Goal: Information Seeking & Learning: Learn about a topic

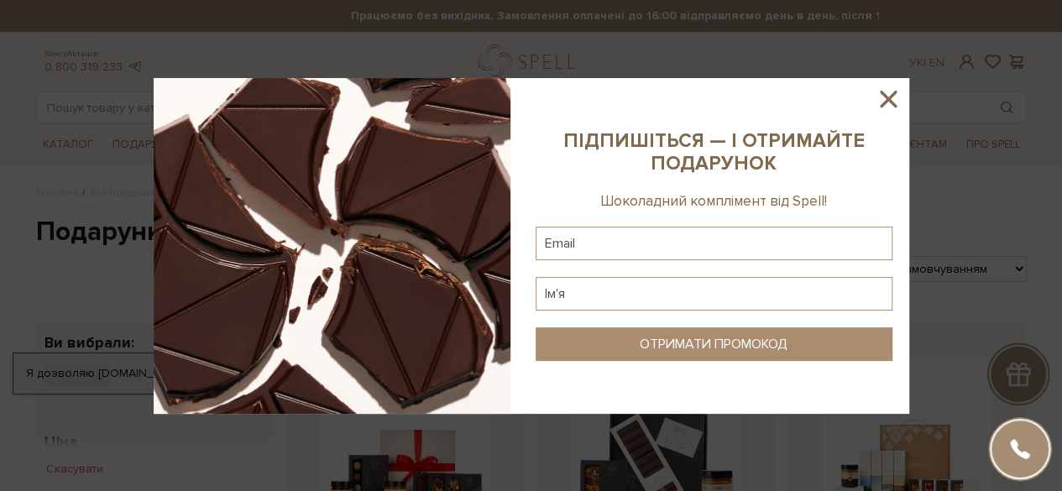
click at [895, 90] on icon at bounding box center [888, 99] width 29 height 29
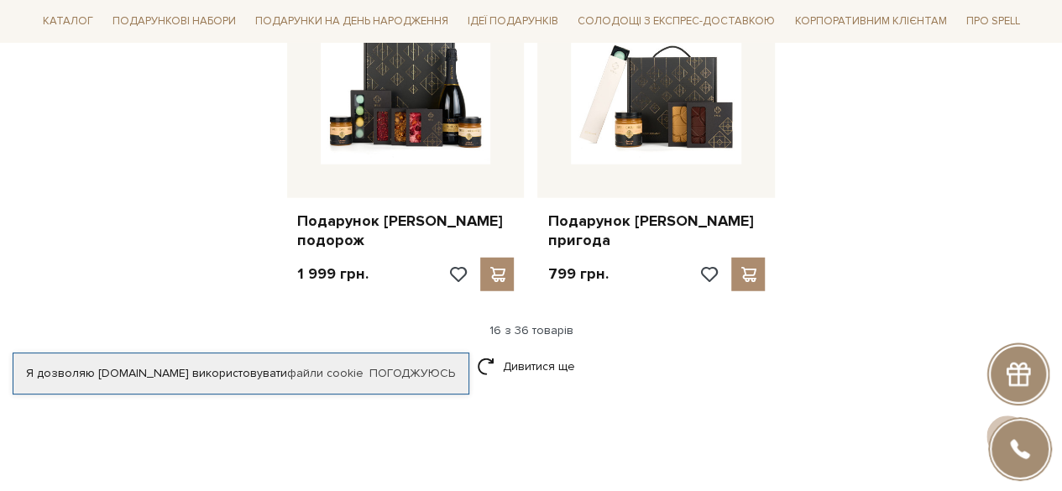
scroll to position [2184, 0]
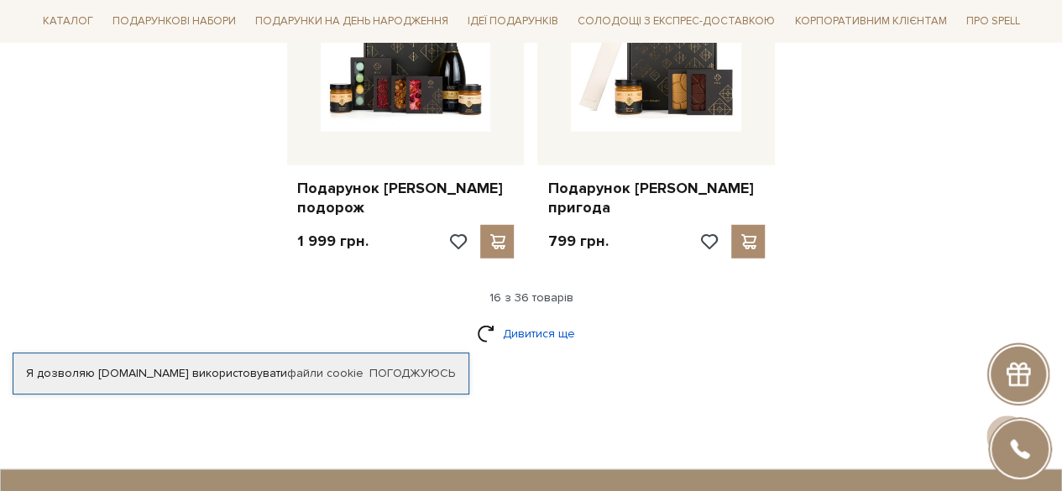
click at [544, 319] on link "Дивитися ще" at bounding box center [531, 333] width 109 height 29
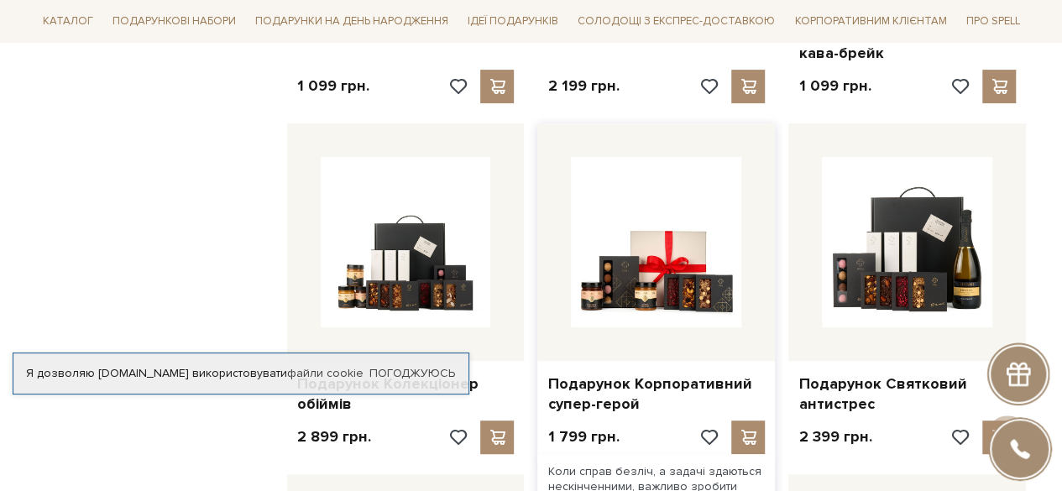
scroll to position [3528, 0]
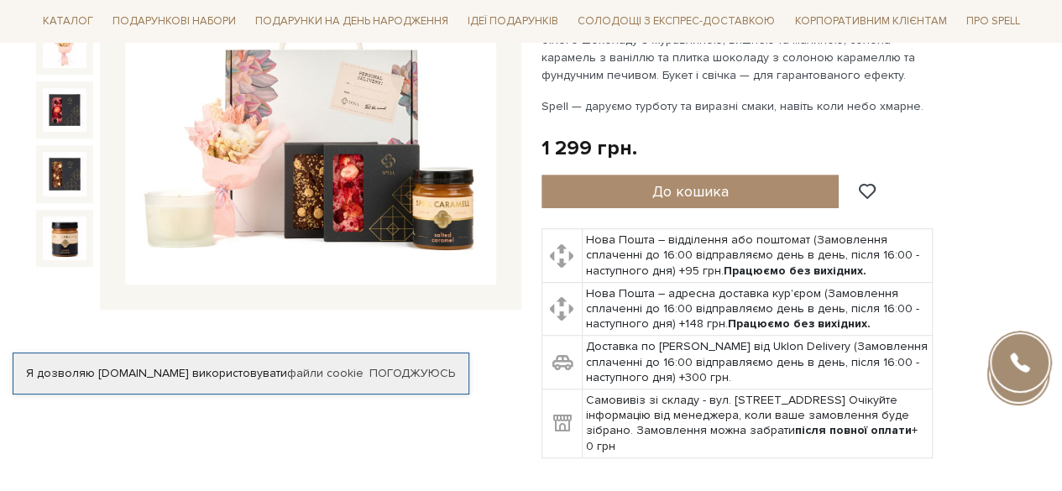
scroll to position [336, 0]
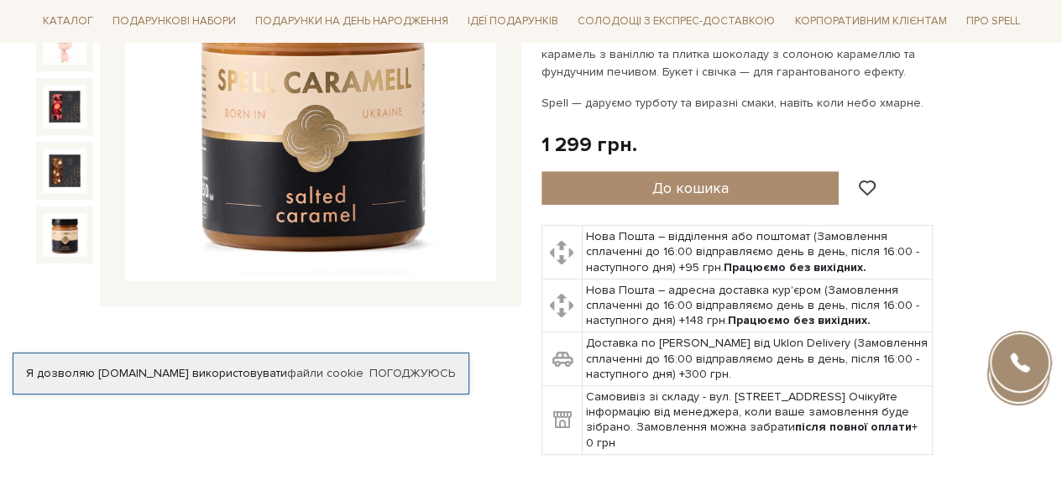
click at [66, 231] on img at bounding box center [65, 235] width 44 height 44
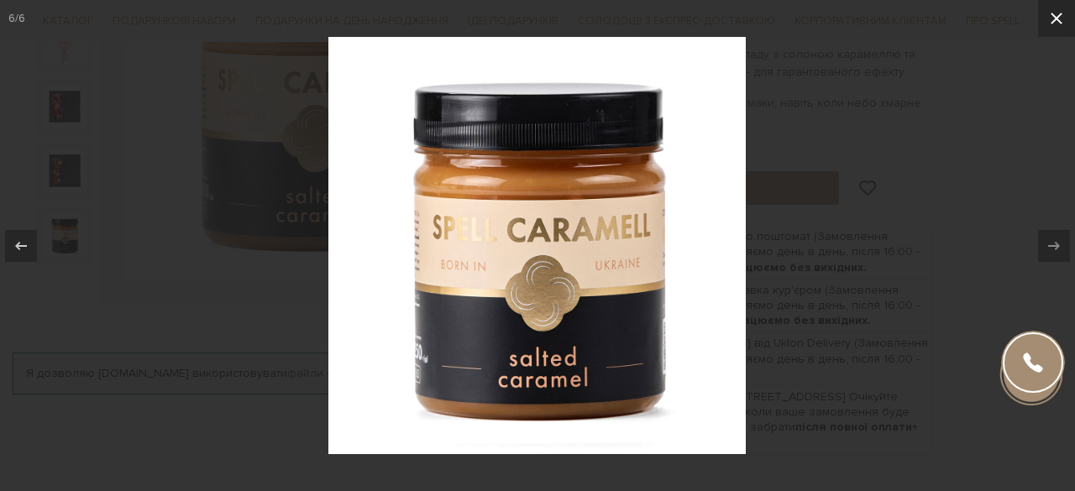
click at [1057, 20] on icon at bounding box center [1057, 18] width 20 height 20
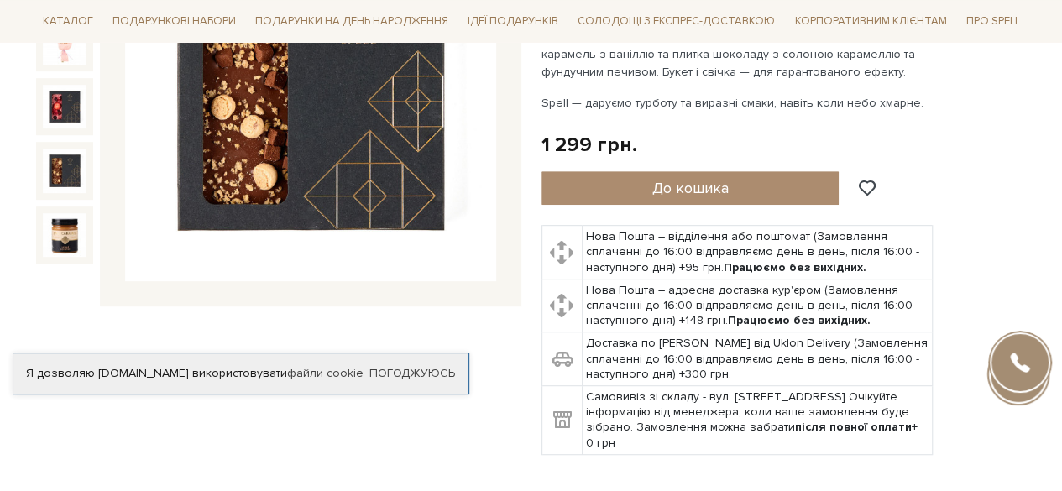
click at [67, 168] on img at bounding box center [65, 171] width 44 height 44
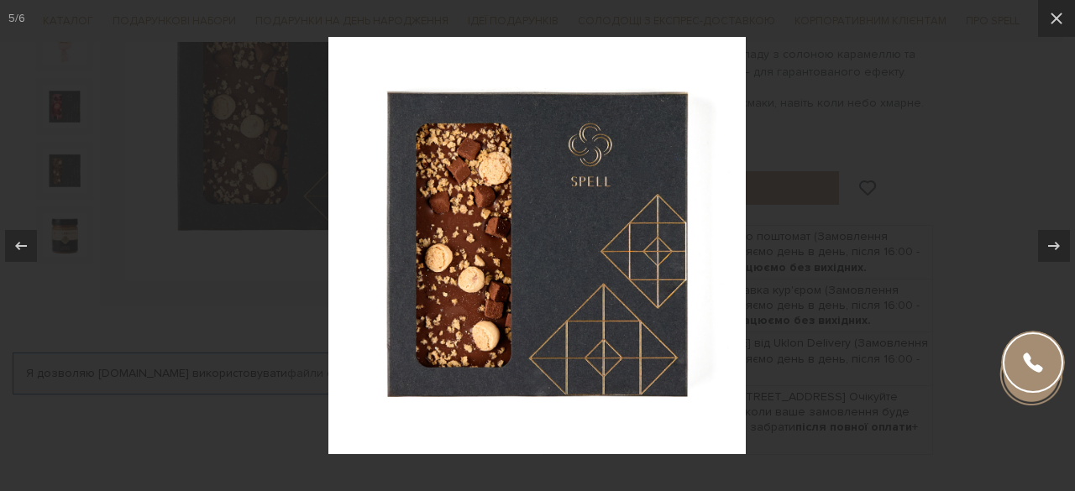
click at [889, 271] on div at bounding box center [537, 245] width 1075 height 491
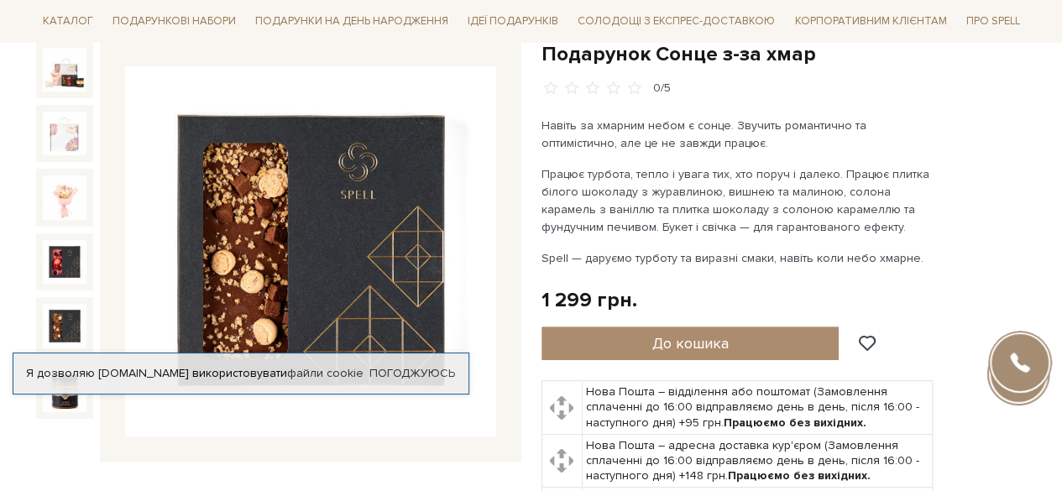
scroll to position [168, 0]
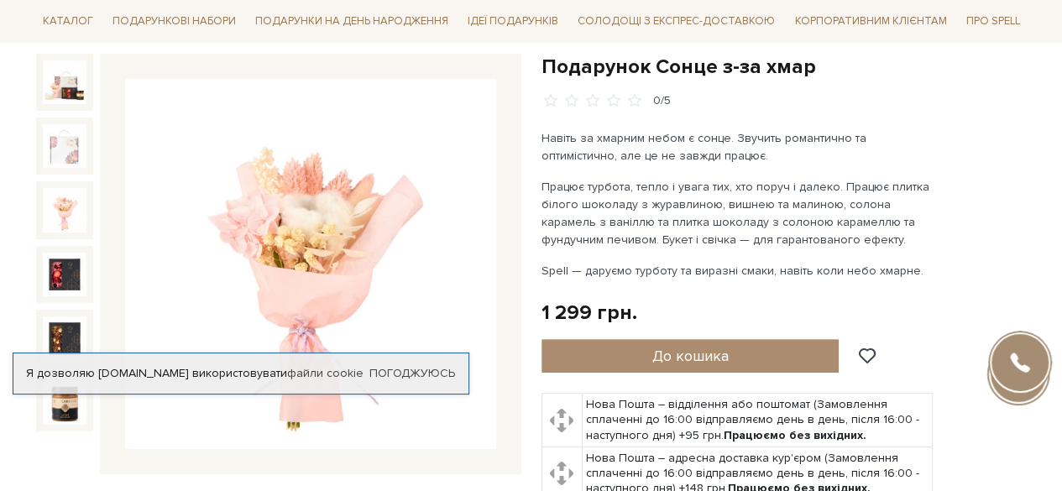
click at [71, 213] on img at bounding box center [65, 210] width 44 height 44
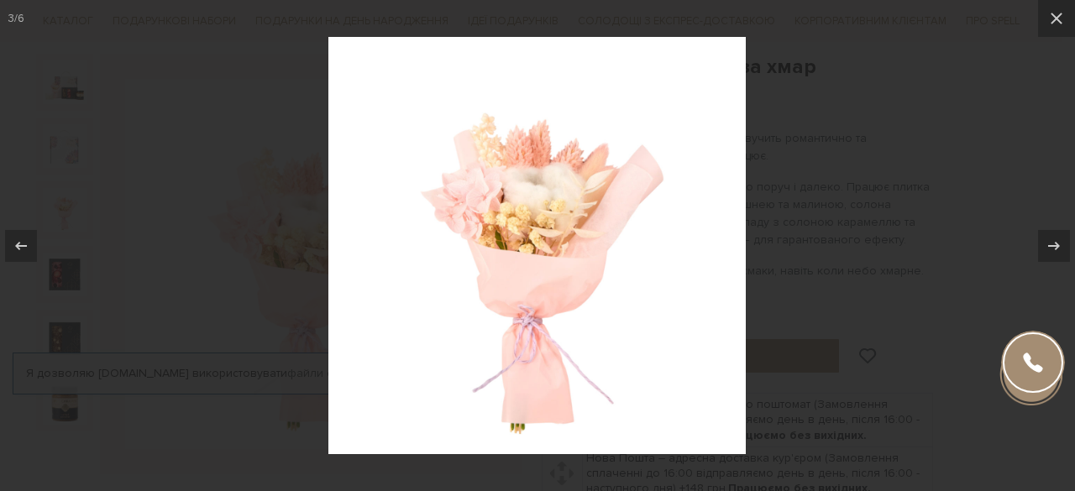
click at [847, 254] on div at bounding box center [537, 245] width 1075 height 491
